Goal: Task Accomplishment & Management: Use online tool/utility

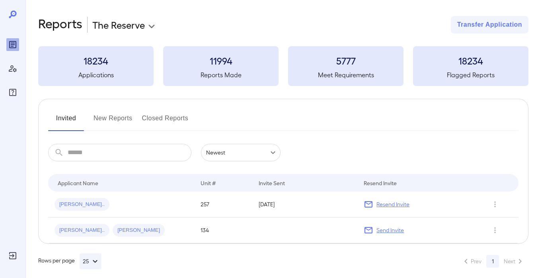
click at [101, 119] on button "New Reports" at bounding box center [112, 121] width 39 height 19
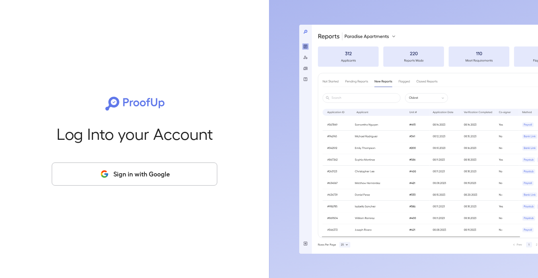
click at [108, 181] on button "Sign in with Google" at bounding box center [134, 173] width 165 height 23
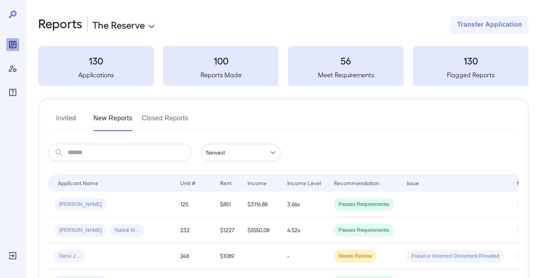
click at [65, 118] on button "Invited" at bounding box center [66, 121] width 36 height 19
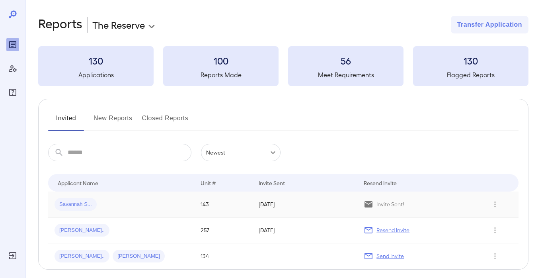
click at [86, 202] on span "Savannah S..." at bounding box center [75, 204] width 42 height 8
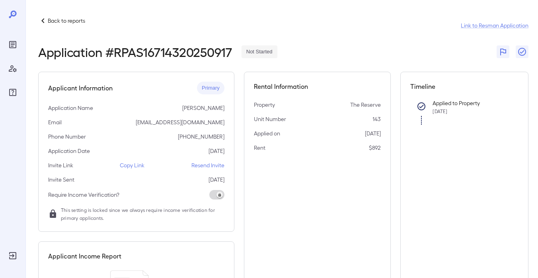
click at [134, 164] on p "Copy Link" at bounding box center [132, 165] width 25 height 8
click at [56, 18] on p "Back to reports" at bounding box center [66, 21] width 37 height 8
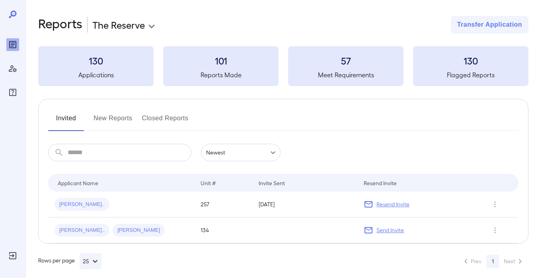
click at [122, 119] on button "New Reports" at bounding box center [112, 121] width 39 height 19
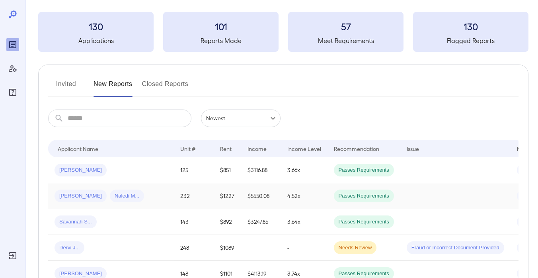
scroll to position [51, 0]
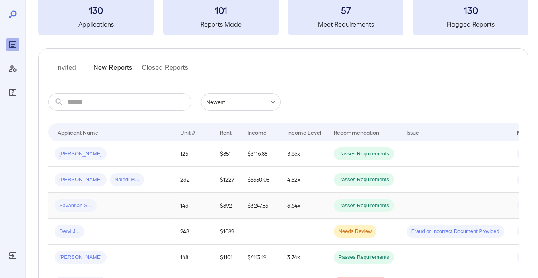
click at [125, 207] on div "Savannah S..." at bounding box center [110, 205] width 113 height 13
